Goal: Go to known website: Access a specific website the user already knows

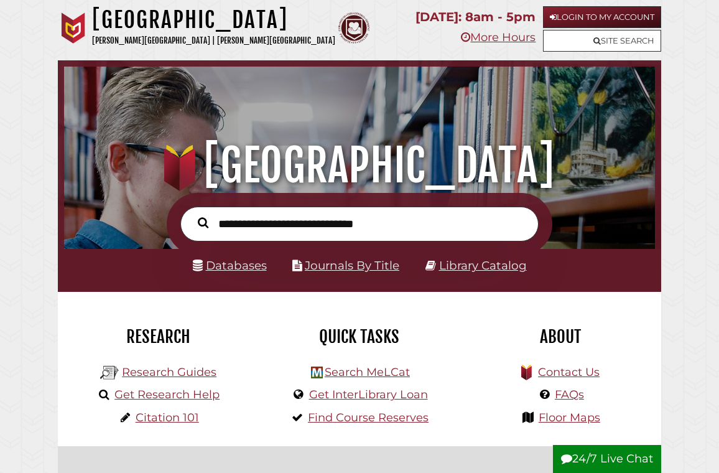
click at [565, 19] on link "Login to My Account" at bounding box center [602, 17] width 118 height 22
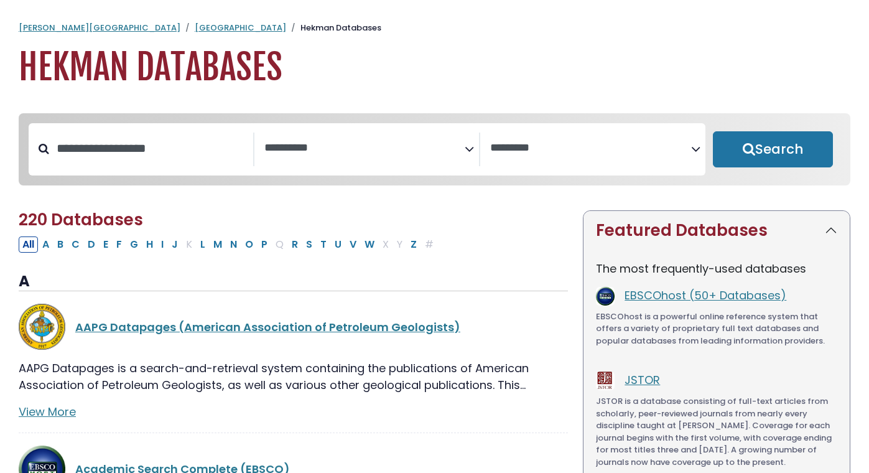
select select "Database Subject Filter"
select select "Database Vendors Filter"
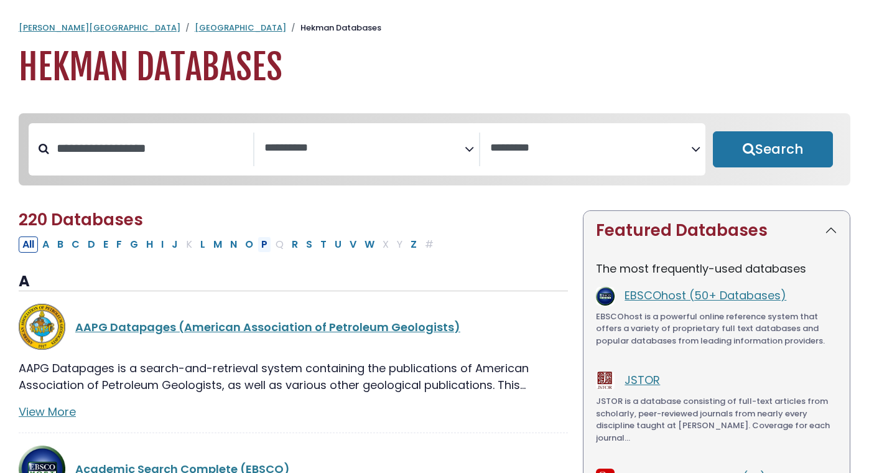
click at [264, 247] on button "P" at bounding box center [264, 244] width 14 height 16
select select "Database Subject Filter"
select select "Database Vendors Filter"
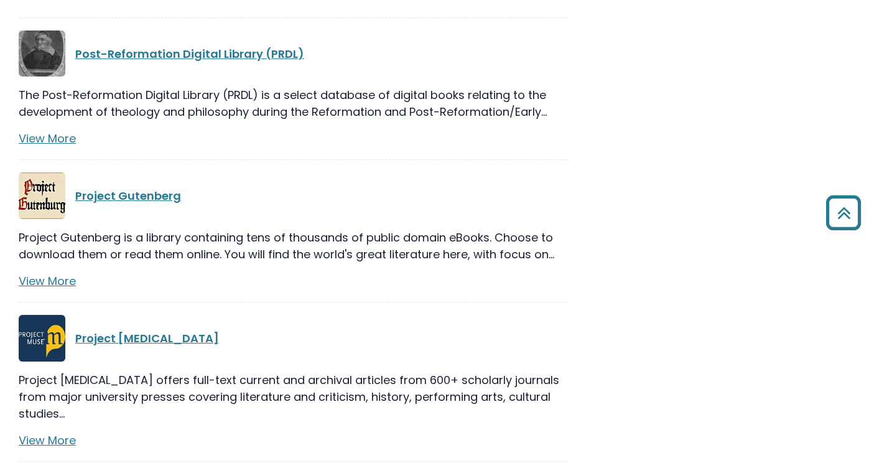
scroll to position [1438, 0]
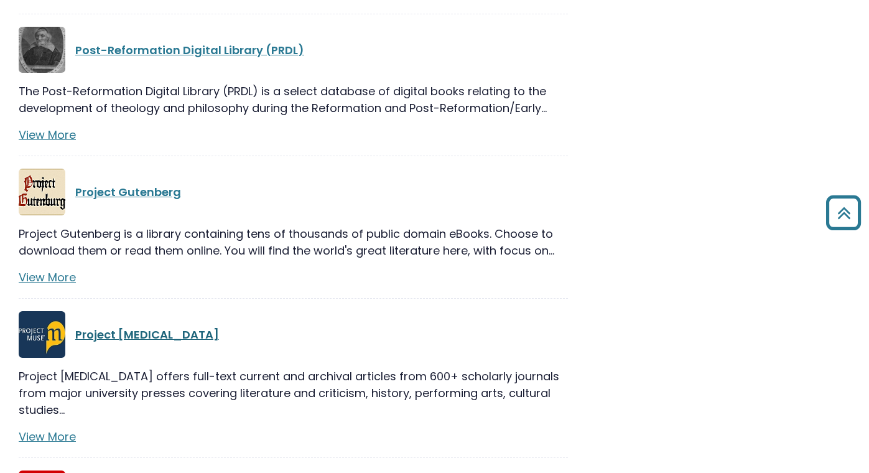
click at [131, 326] on link "Project [MEDICAL_DATA]" at bounding box center [147, 334] width 144 height 16
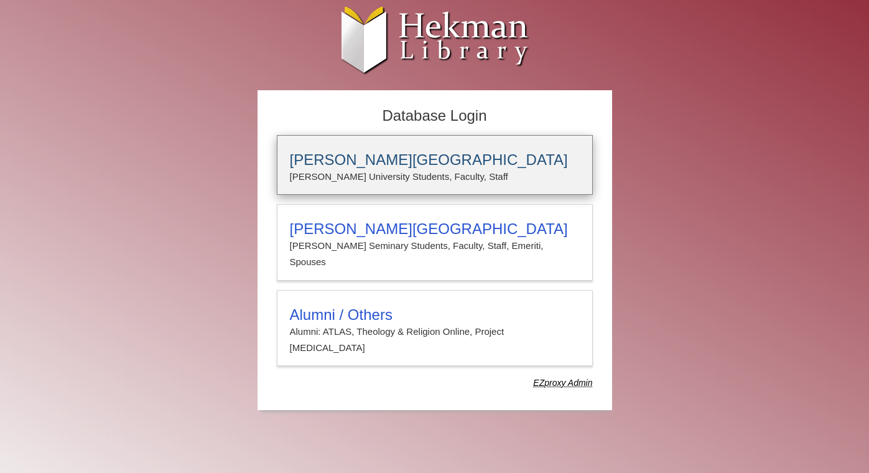
click at [392, 164] on h3 "Calvin University" at bounding box center [435, 159] width 290 height 17
